Goal: Obtain resource: Obtain resource

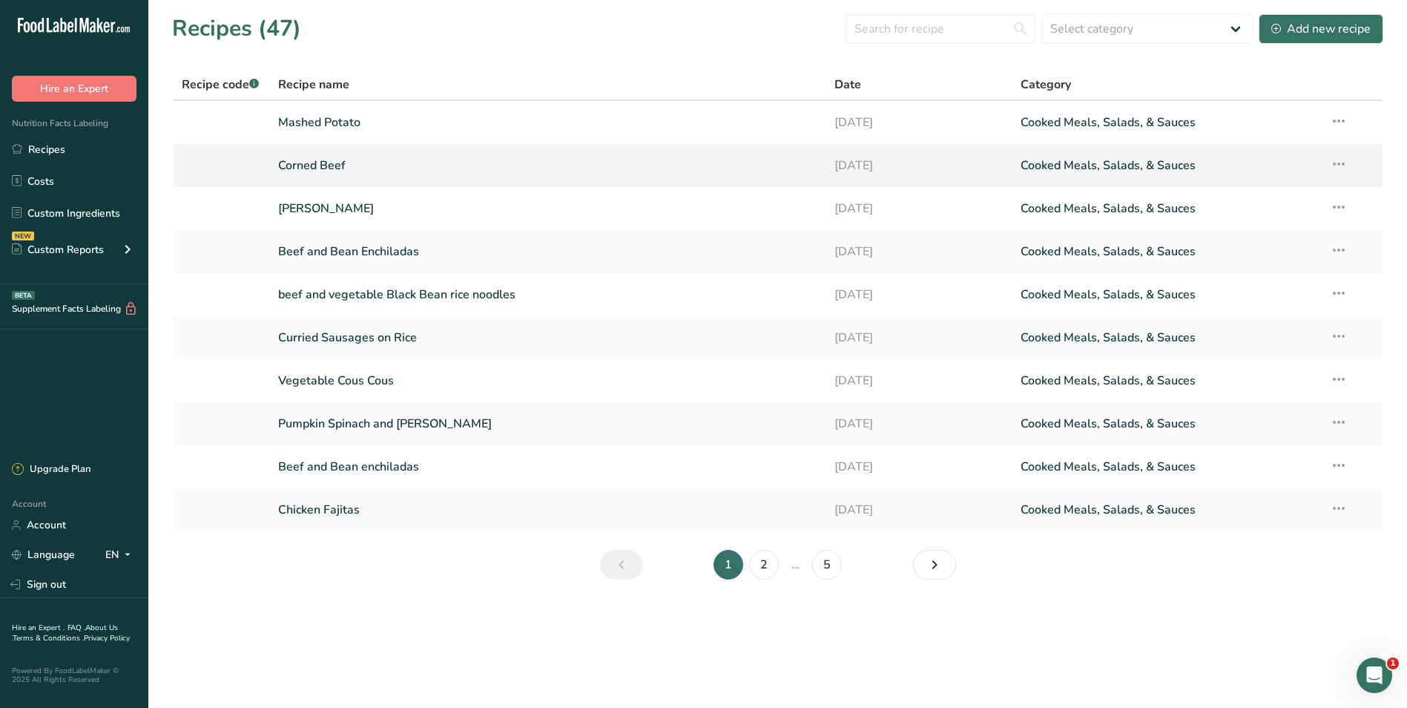
click at [376, 166] on link "Corned Beef" at bounding box center [547, 165] width 539 height 31
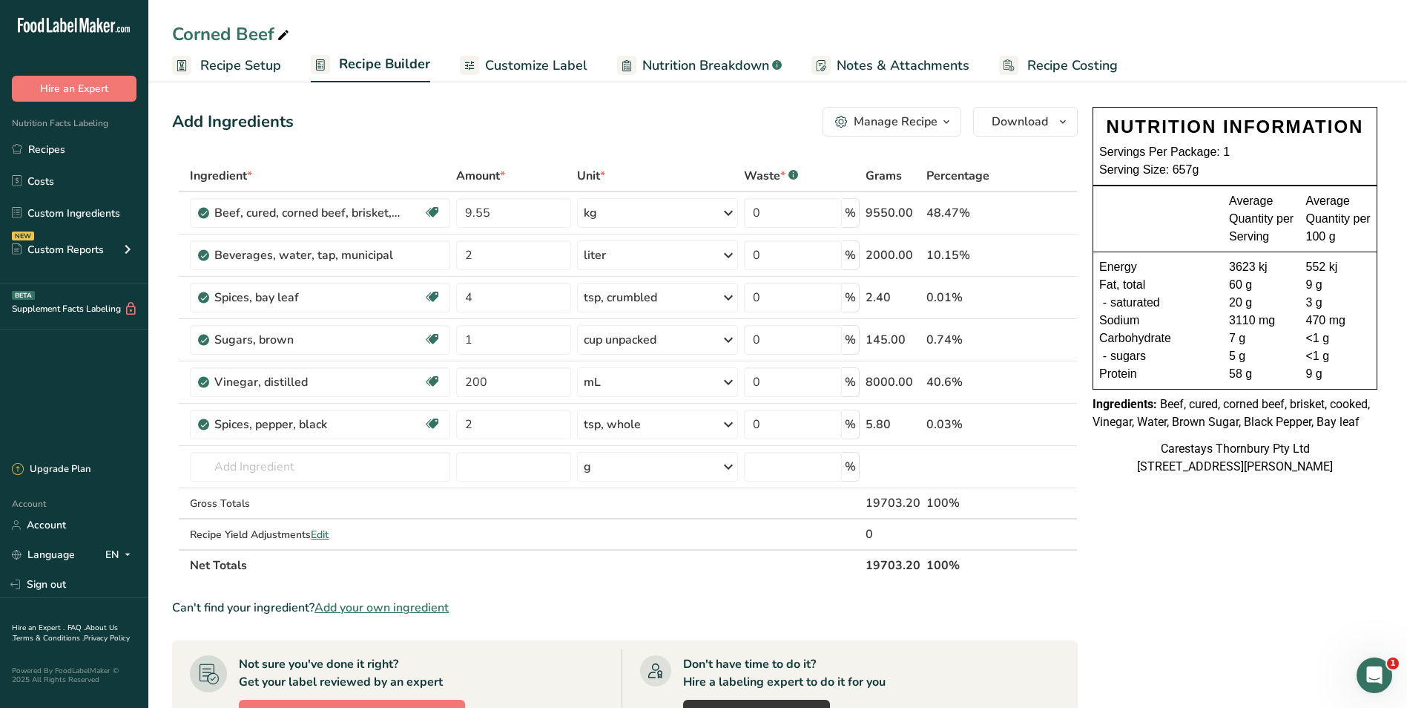
click at [515, 66] on span "Customize Label" at bounding box center [536, 66] width 102 height 20
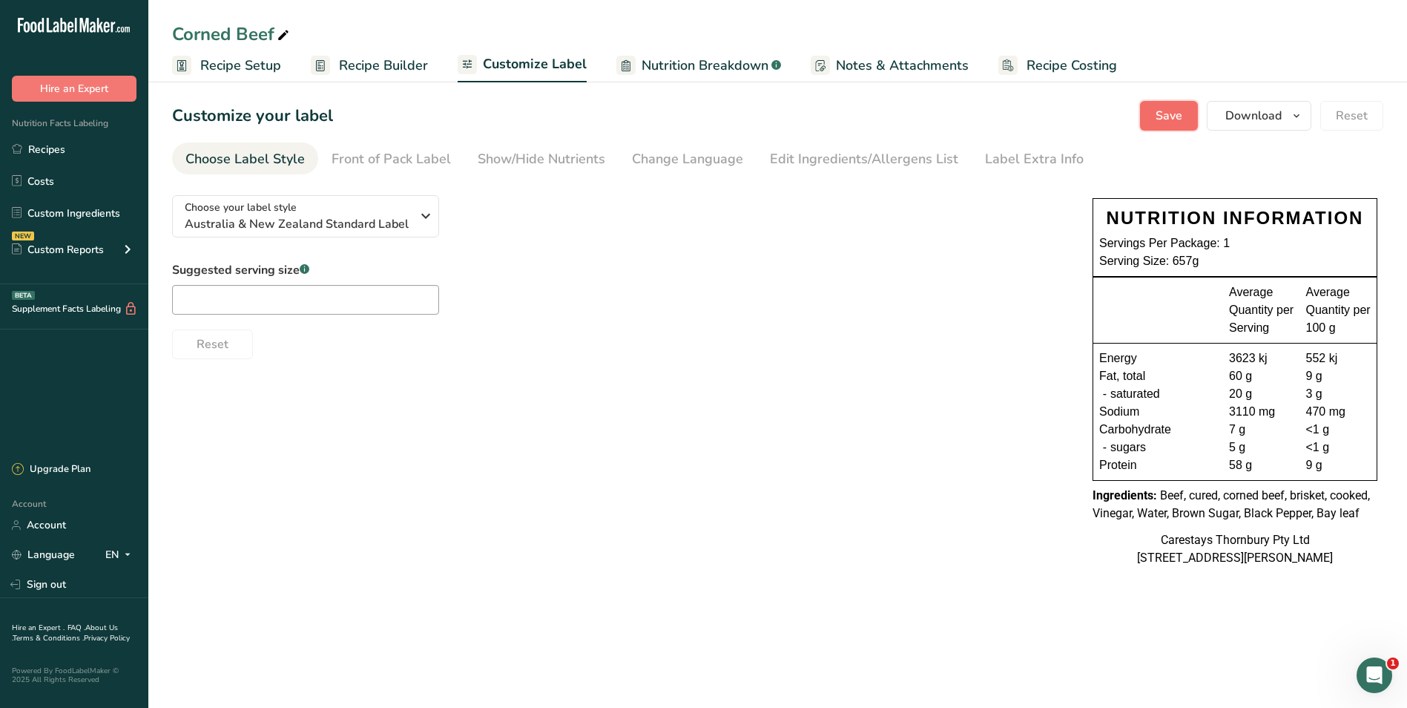
click at [1179, 115] on span "Save" at bounding box center [1169, 116] width 27 height 18
click at [1241, 117] on span "Download" at bounding box center [1253, 116] width 56 height 18
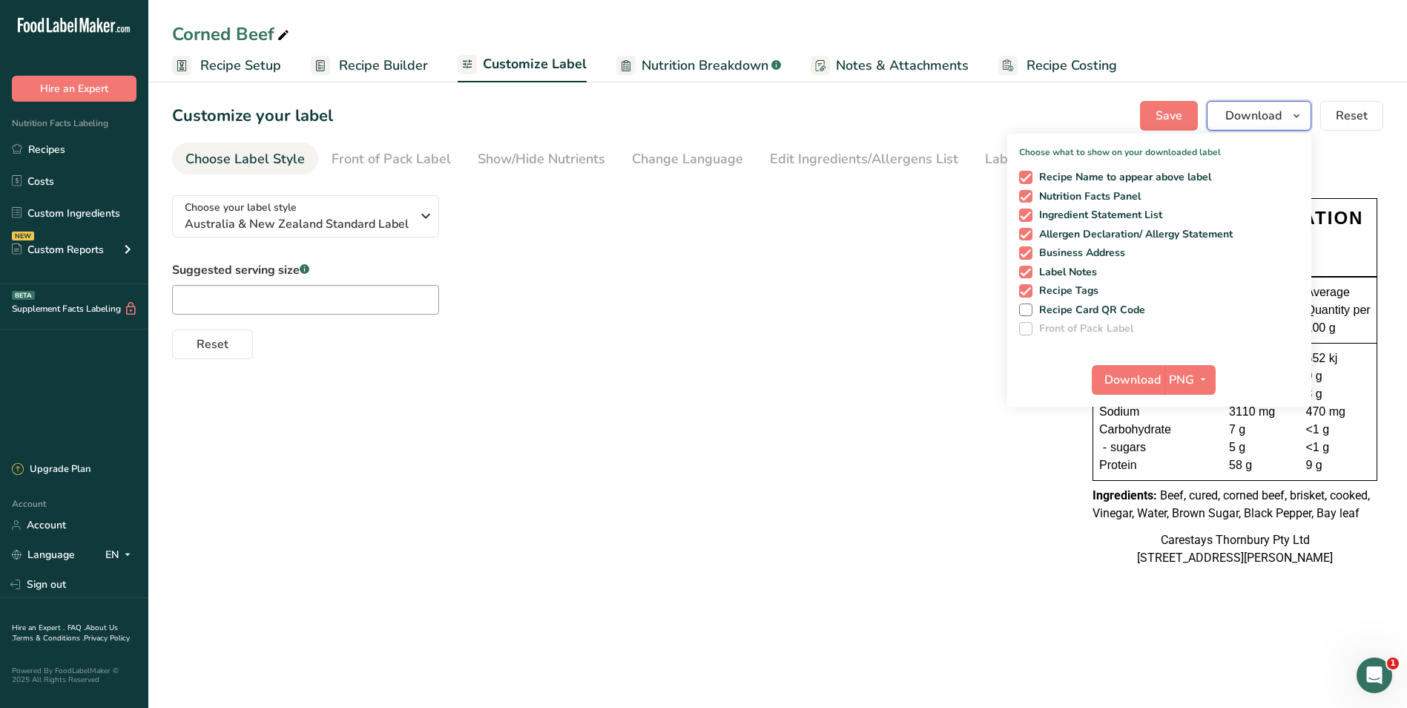
click at [1241, 117] on span "Download" at bounding box center [1253, 116] width 56 height 18
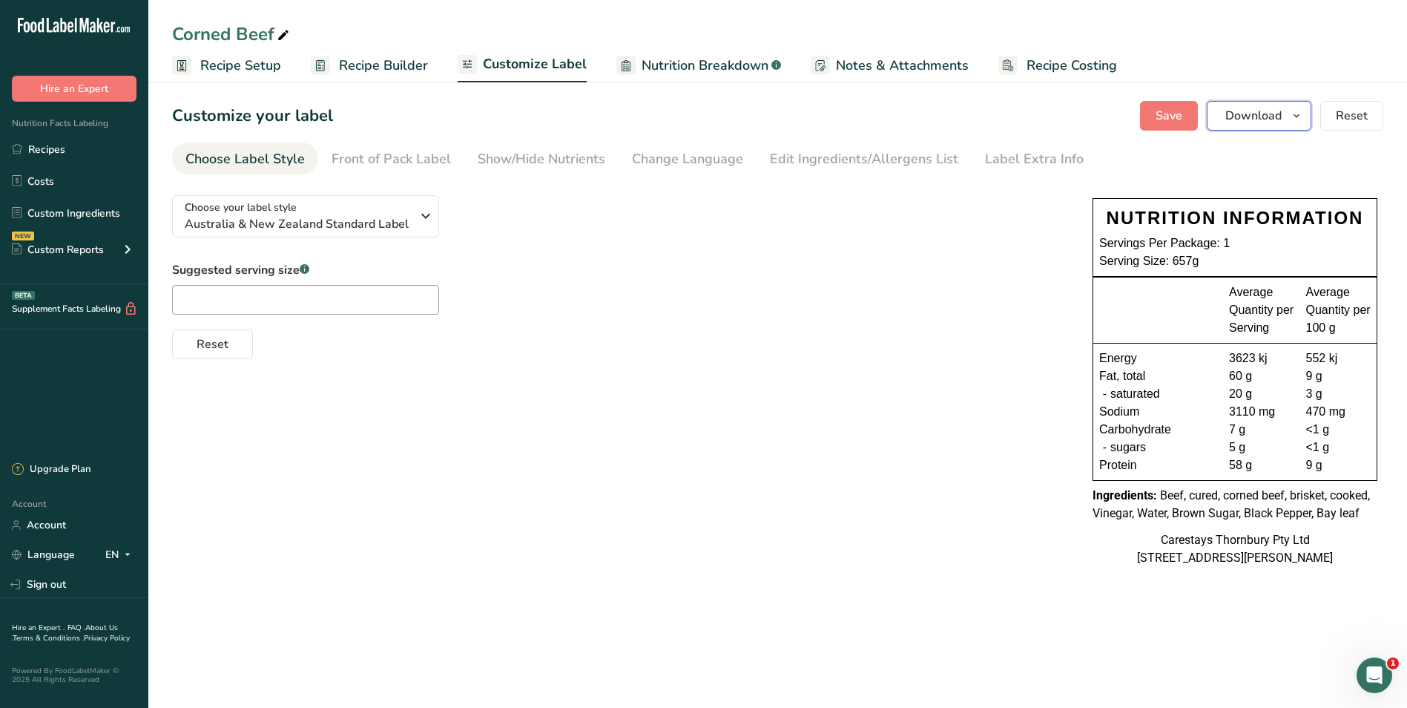
click at [1241, 117] on span "Download" at bounding box center [1253, 116] width 56 height 18
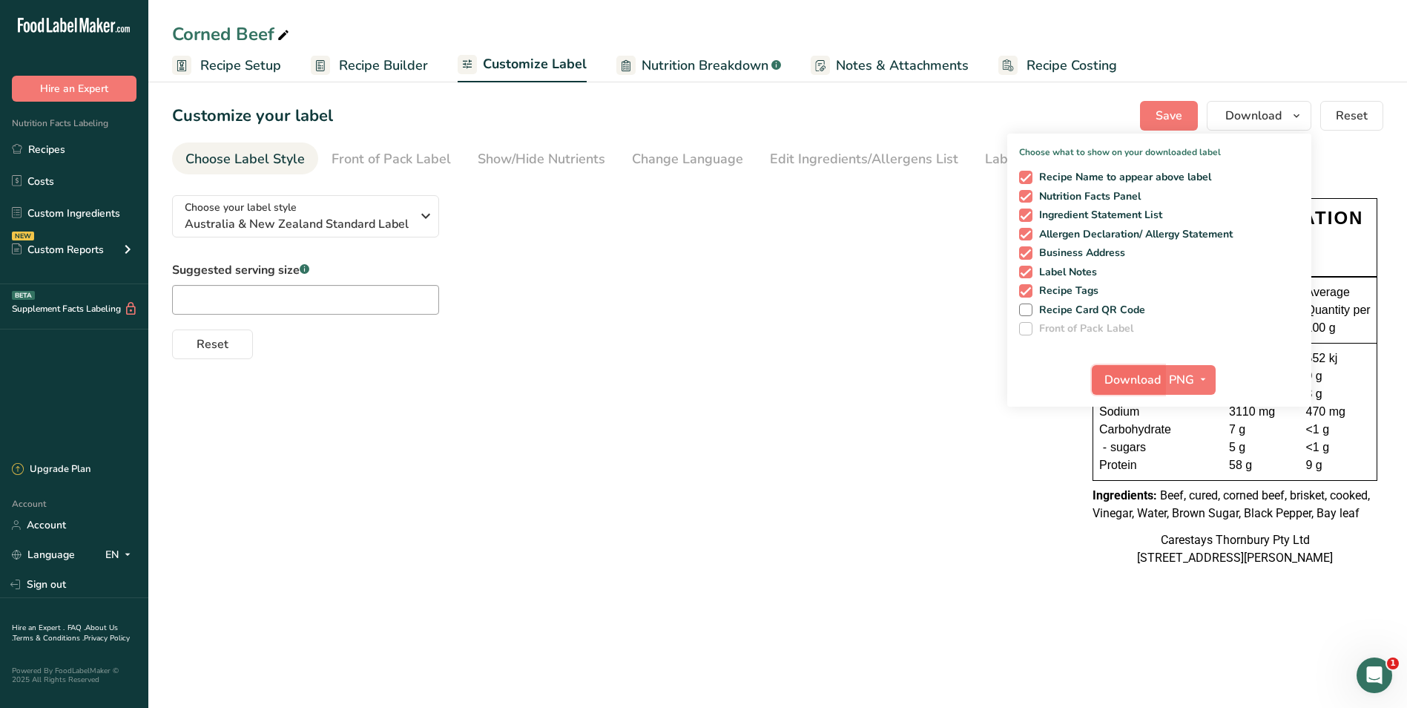
click at [1161, 383] on span "Download" at bounding box center [1133, 380] width 56 height 18
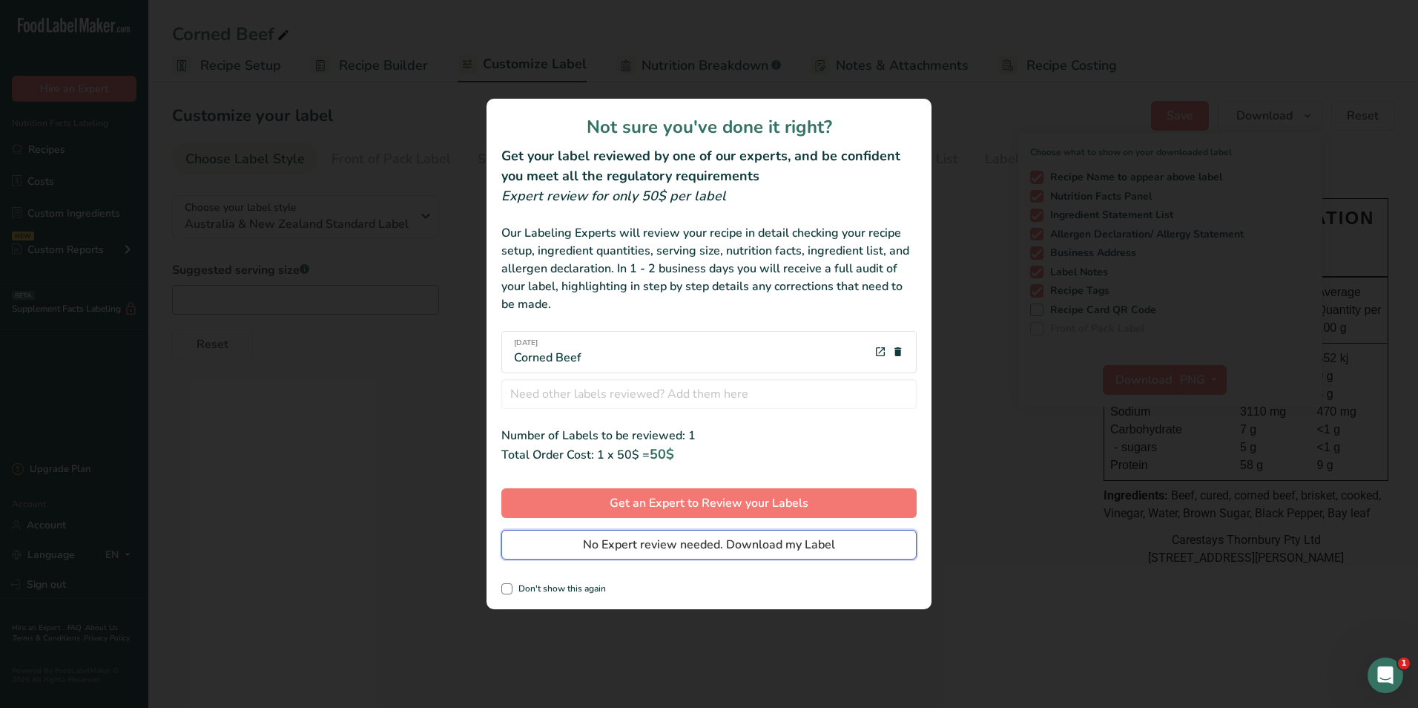
click at [654, 536] on span "No Expert review needed. Download my Label" at bounding box center [709, 545] width 252 height 18
